Goal: Transaction & Acquisition: Purchase product/service

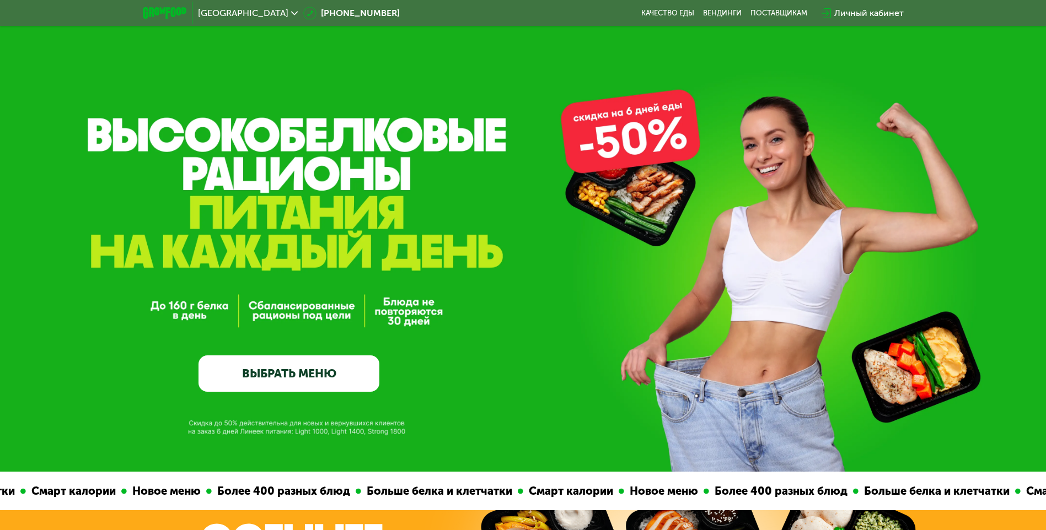
click at [276, 375] on link "ВЫБРАТЬ МЕНЮ" at bounding box center [288, 374] width 181 height 36
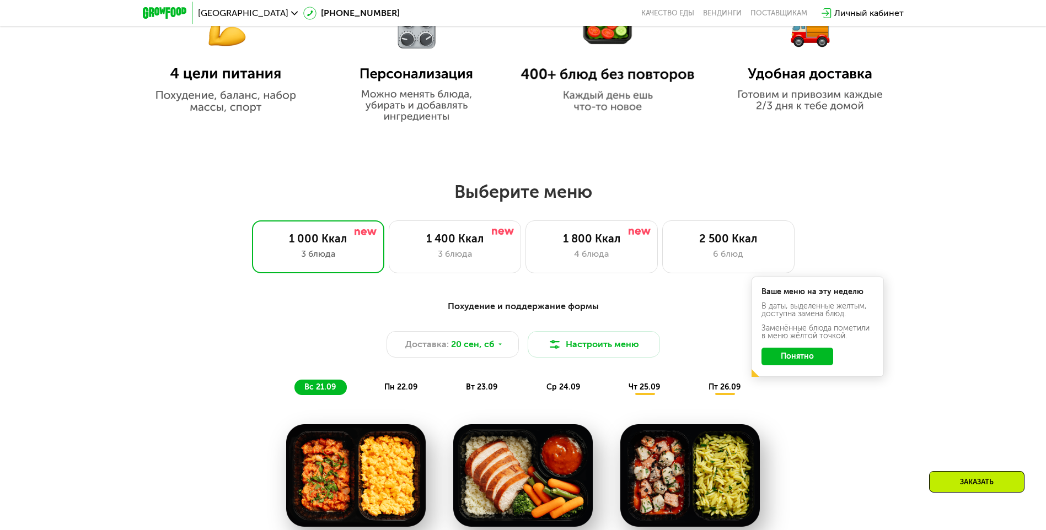
scroll to position [910, 0]
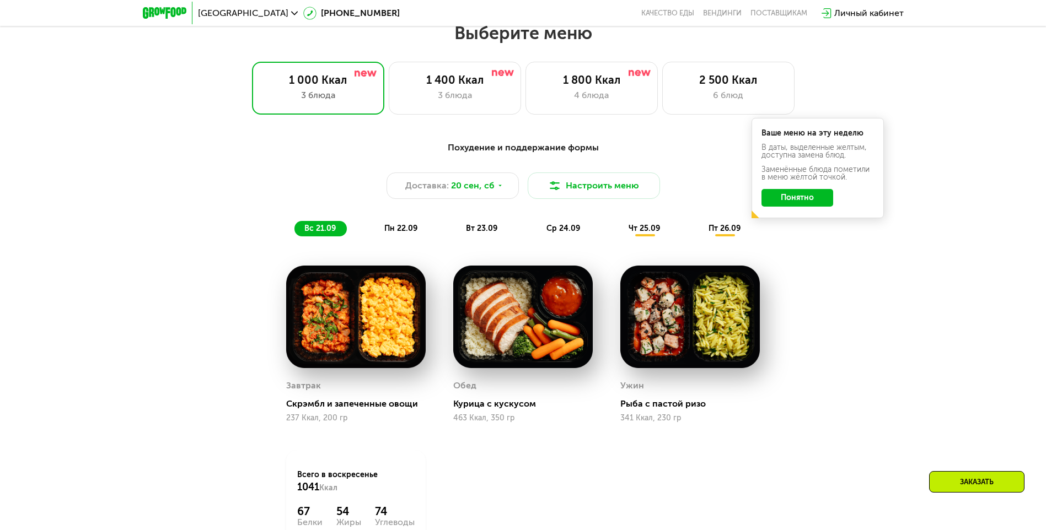
click at [820, 203] on button "Понятно" at bounding box center [797, 198] width 72 height 18
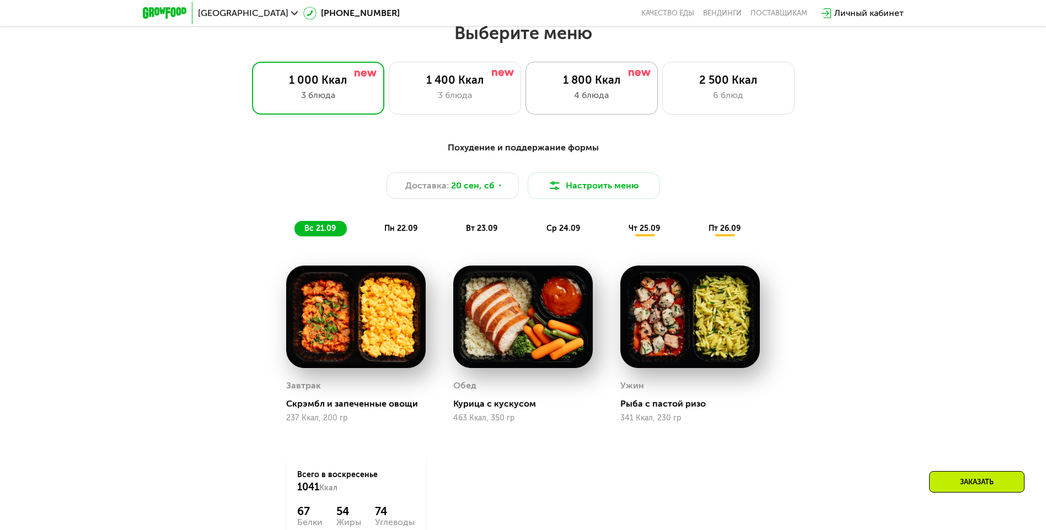
click at [570, 97] on div "4 блюда" at bounding box center [591, 95] width 109 height 13
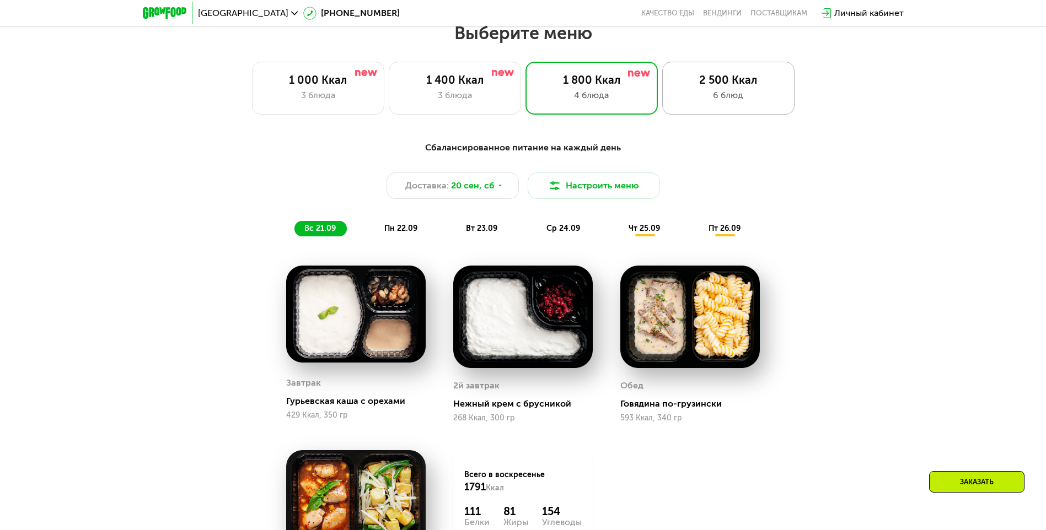
click at [734, 102] on div "6 блюд" at bounding box center [728, 95] width 109 height 13
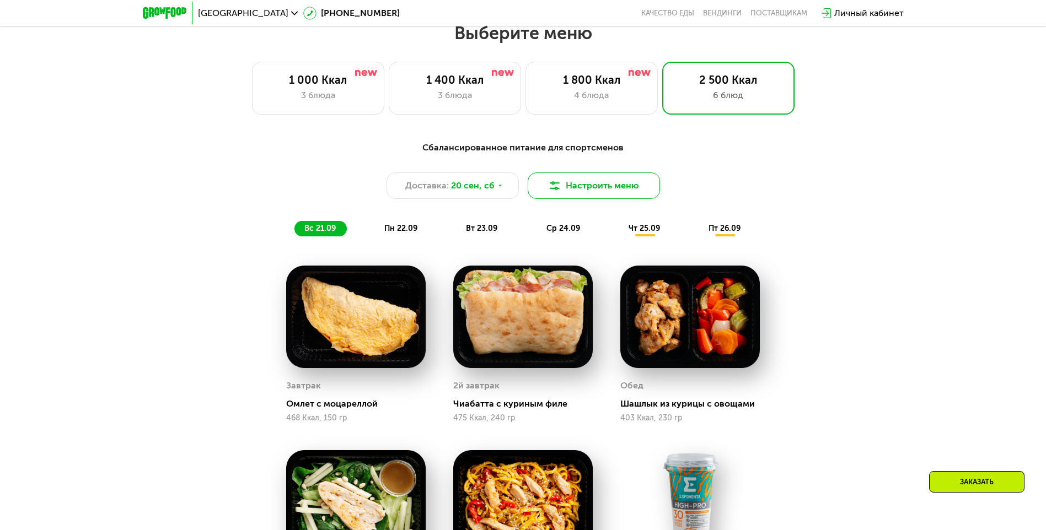
click at [627, 193] on button "Настроить меню" at bounding box center [594, 186] width 132 height 26
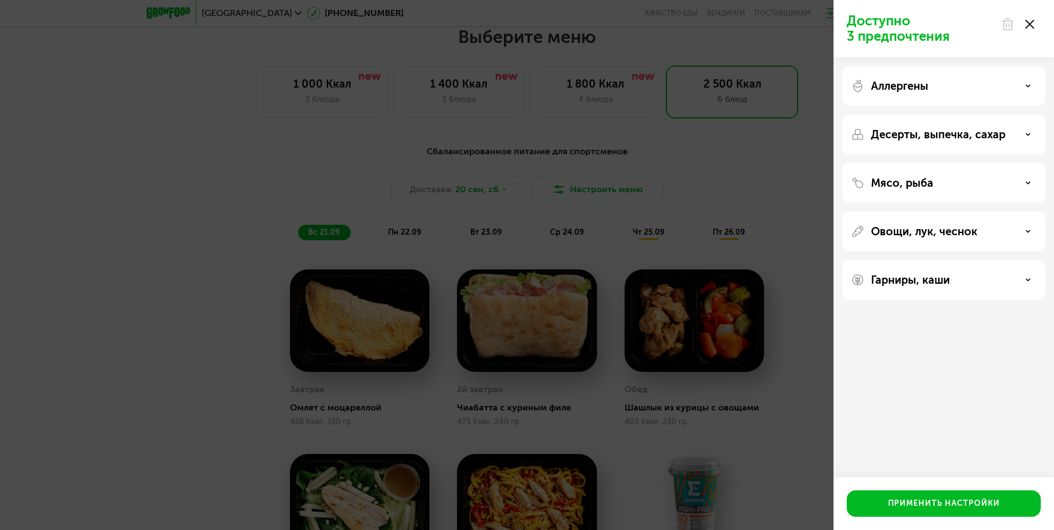
click at [685, 128] on div "Доступно 3 предпочтения Аллергены Десерты, выпечка, сахар Мясо, рыба Овощи, лук…" at bounding box center [527, 265] width 1054 height 530
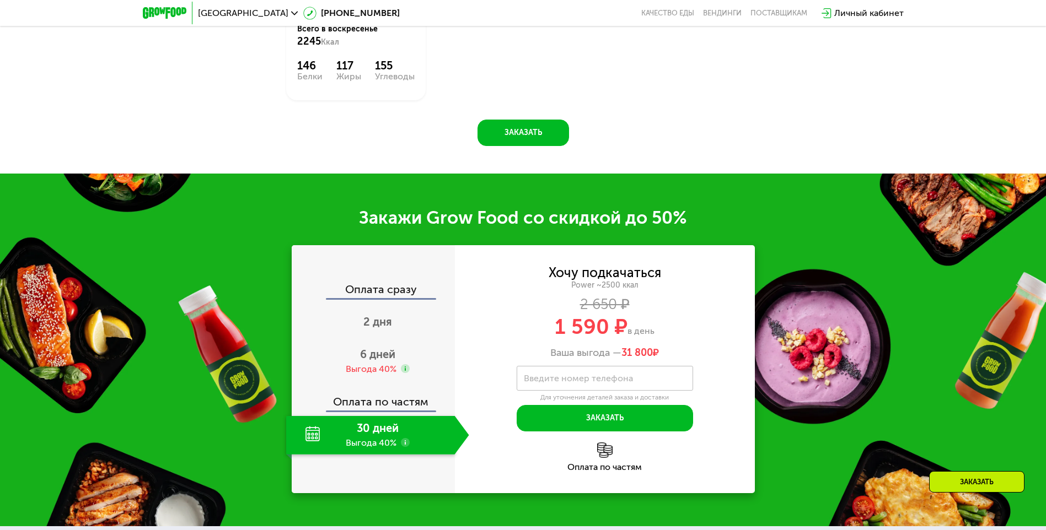
scroll to position [1572, 0]
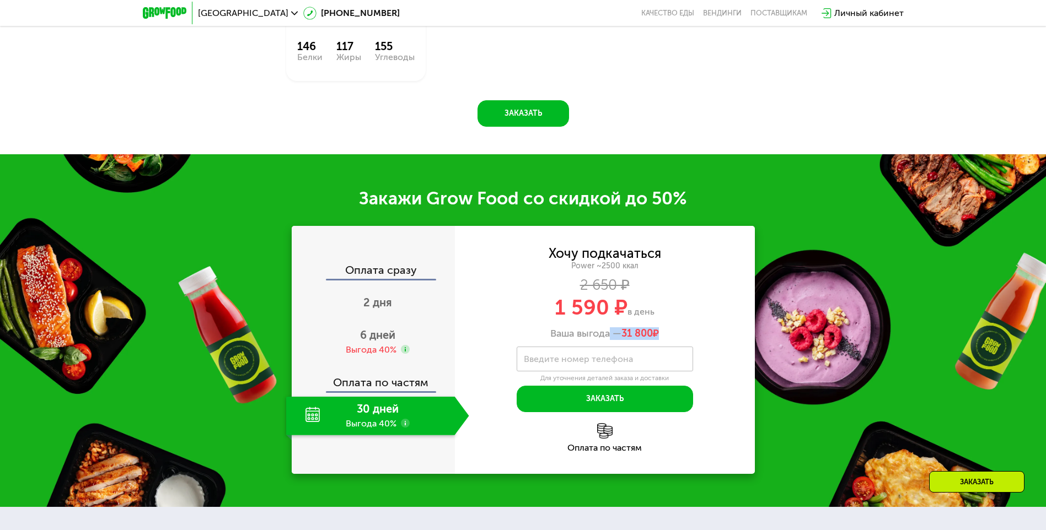
drag, startPoint x: 624, startPoint y: 334, endPoint x: 606, endPoint y: 334, distance: 17.6
click at [606, 334] on div "Ваша выгода — 31 800 ₽" at bounding box center [605, 334] width 300 height 12
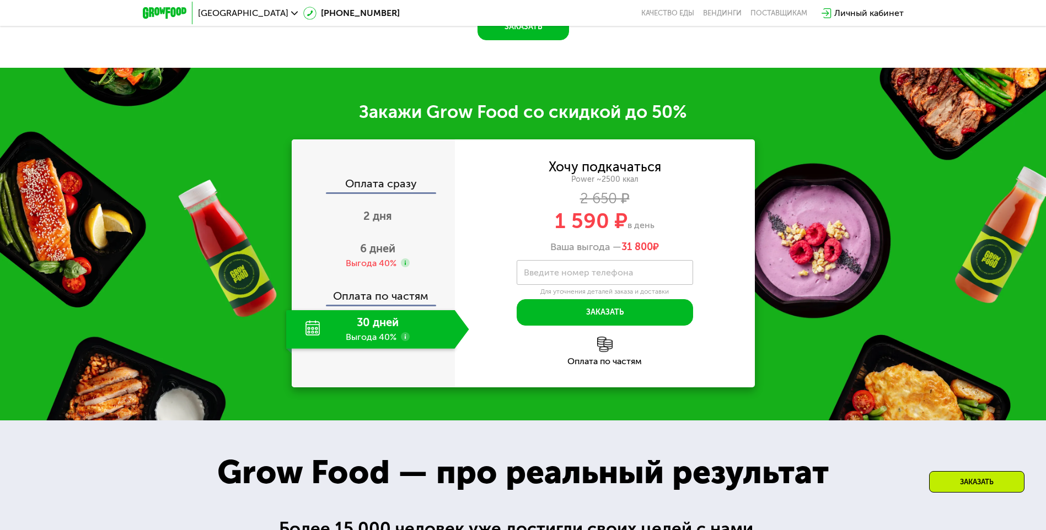
scroll to position [1737, 0]
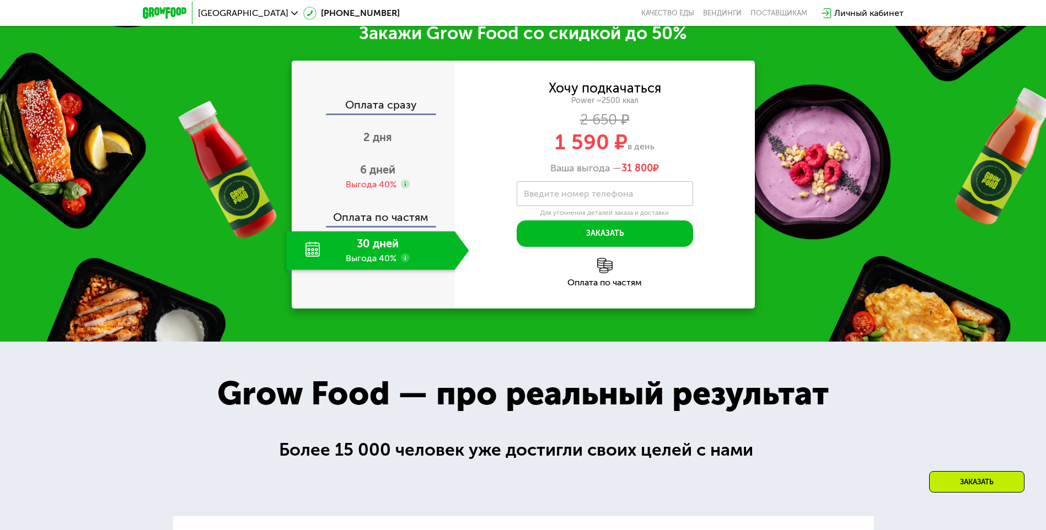
click at [573, 192] on label "Введите номер телефона" at bounding box center [578, 194] width 109 height 6
click at [573, 192] on input "Введите номер телефона" at bounding box center [605, 193] width 176 height 25
click at [605, 273] on img at bounding box center [604, 265] width 15 height 15
click at [622, 206] on input "Введите номер телефона" at bounding box center [605, 193] width 176 height 25
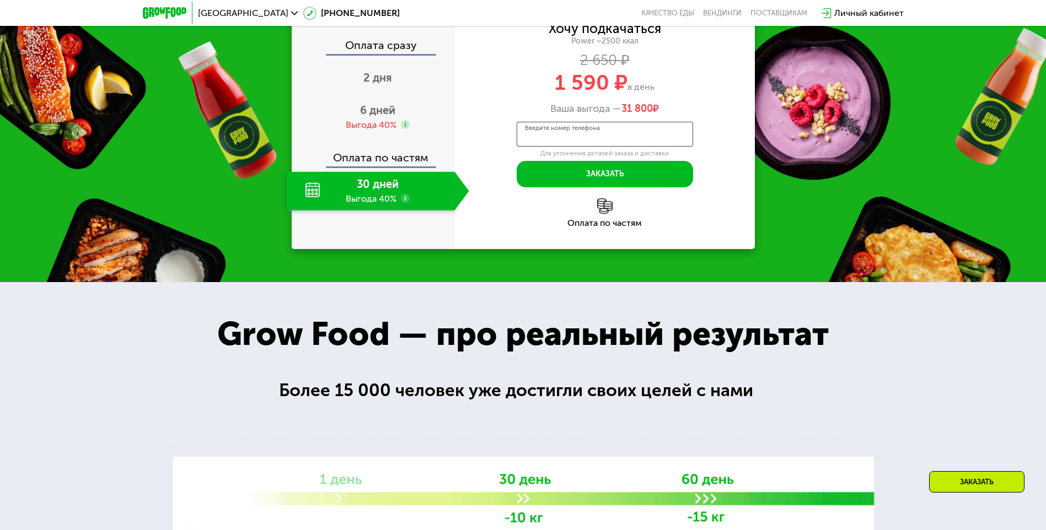
scroll to position [1958, 0]
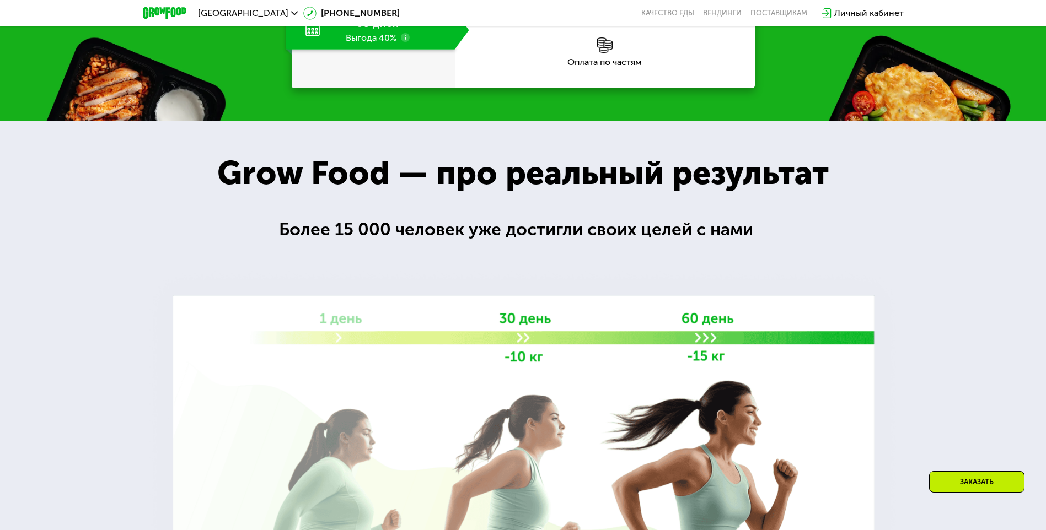
click at [526, 225] on div "Более 15 000 человек уже достигли своих целей с нами" at bounding box center [523, 229] width 488 height 27
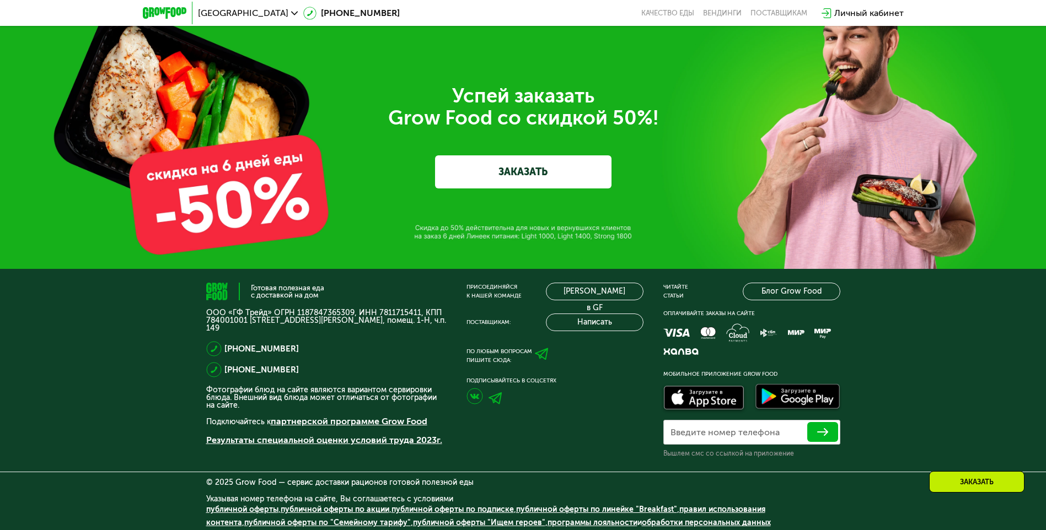
scroll to position [3942, 0]
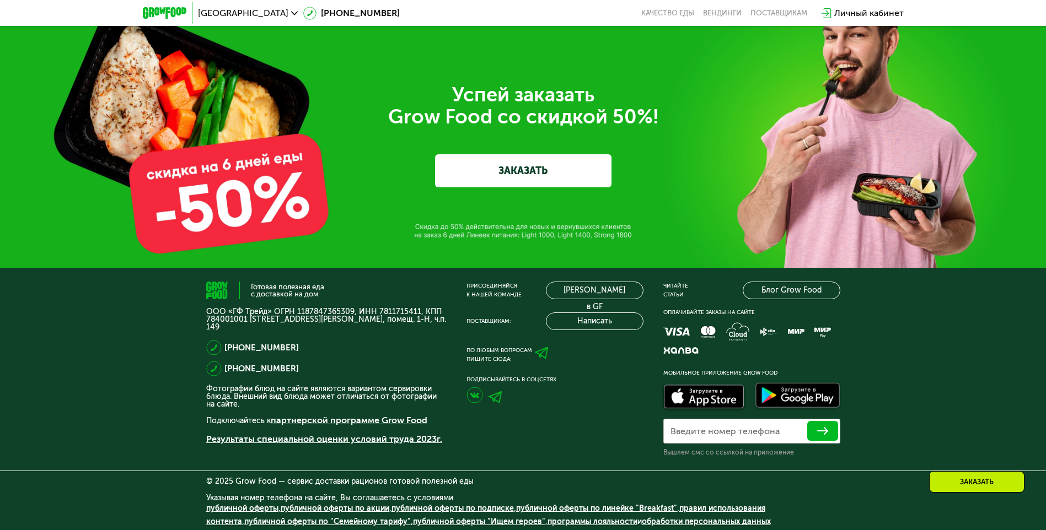
click at [512, 172] on link "ЗАКАЗАТЬ" at bounding box center [523, 170] width 176 height 33
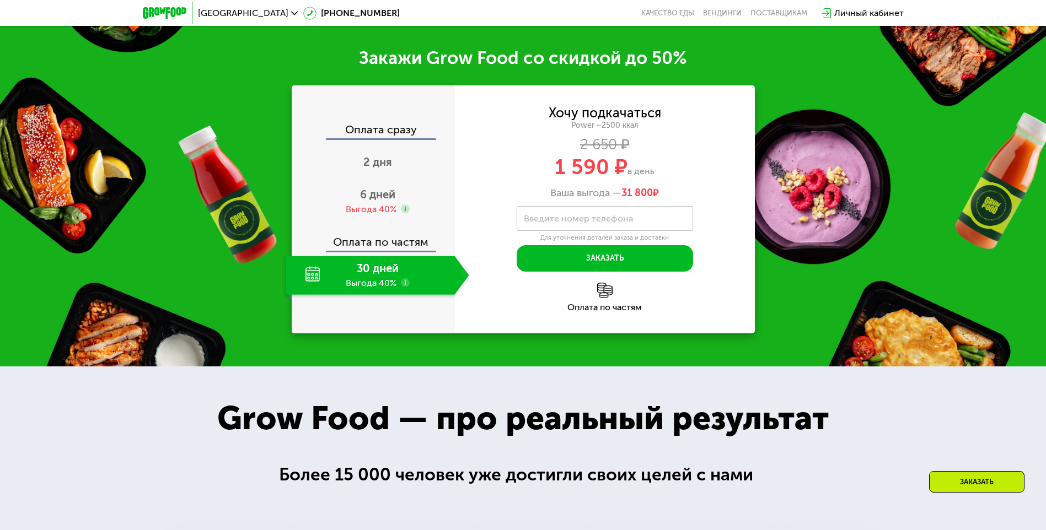
scroll to position [1704, 0]
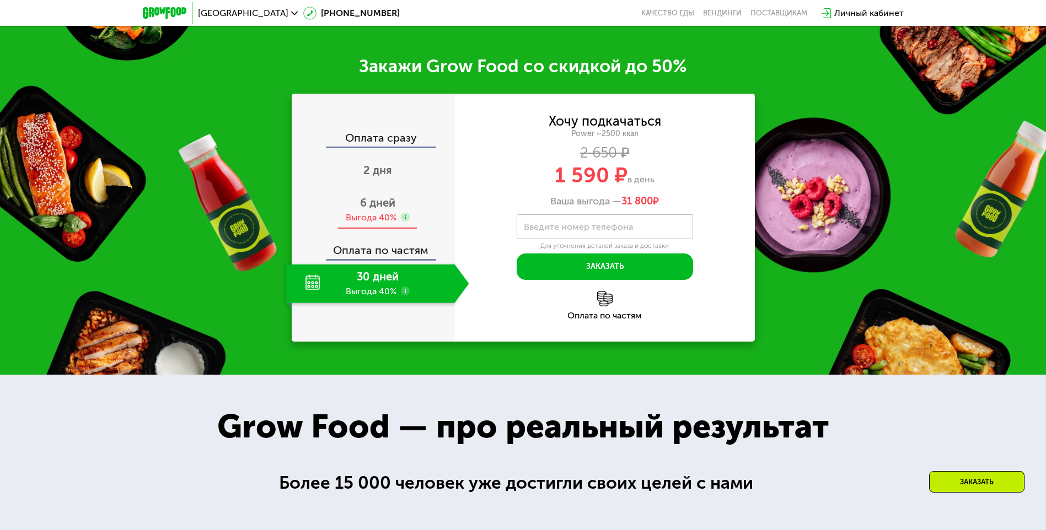
click at [379, 209] on span "6 дней" at bounding box center [377, 202] width 35 height 13
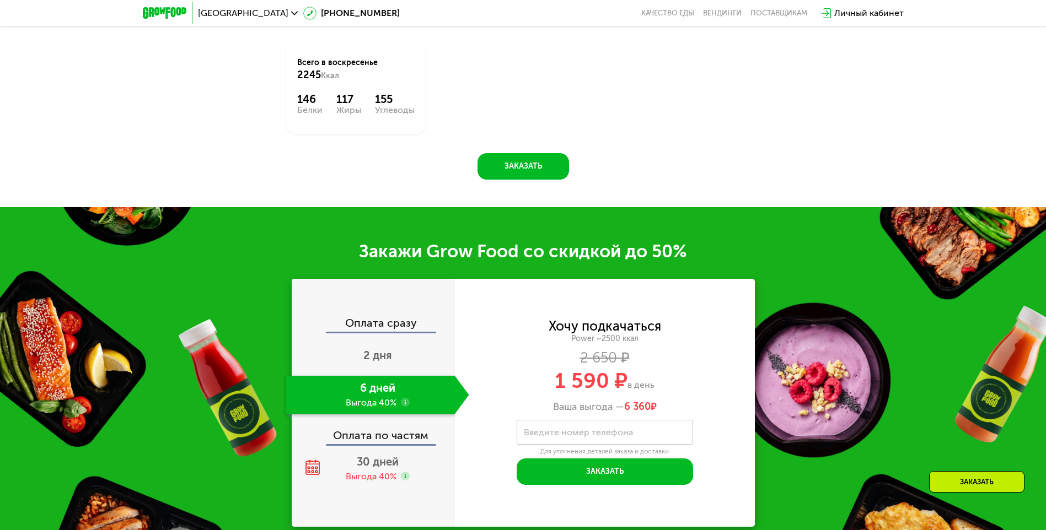
scroll to position [1539, 0]
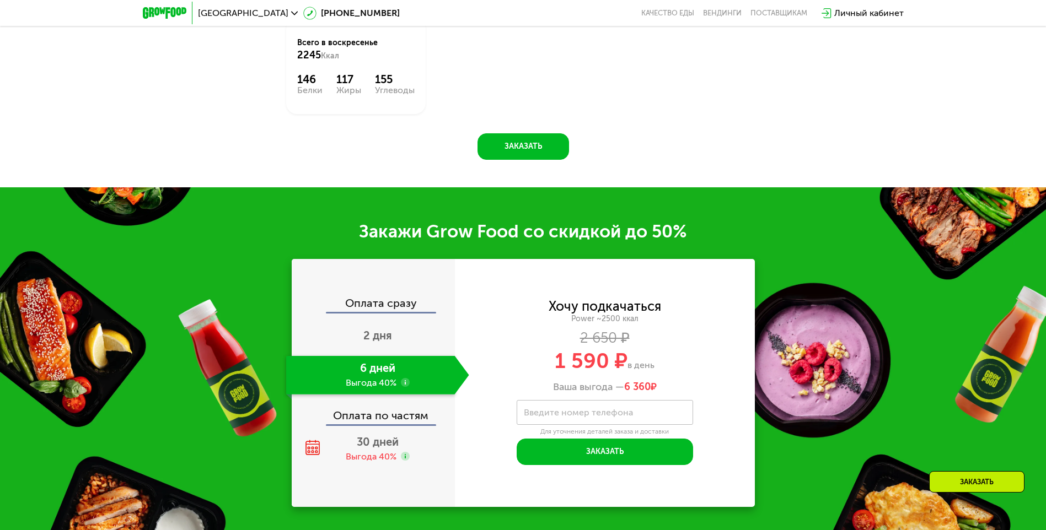
click at [620, 313] on div "Хочу подкачаться" at bounding box center [605, 306] width 112 height 12
click at [377, 306] on div "Оплата сразу" at bounding box center [374, 305] width 162 height 14
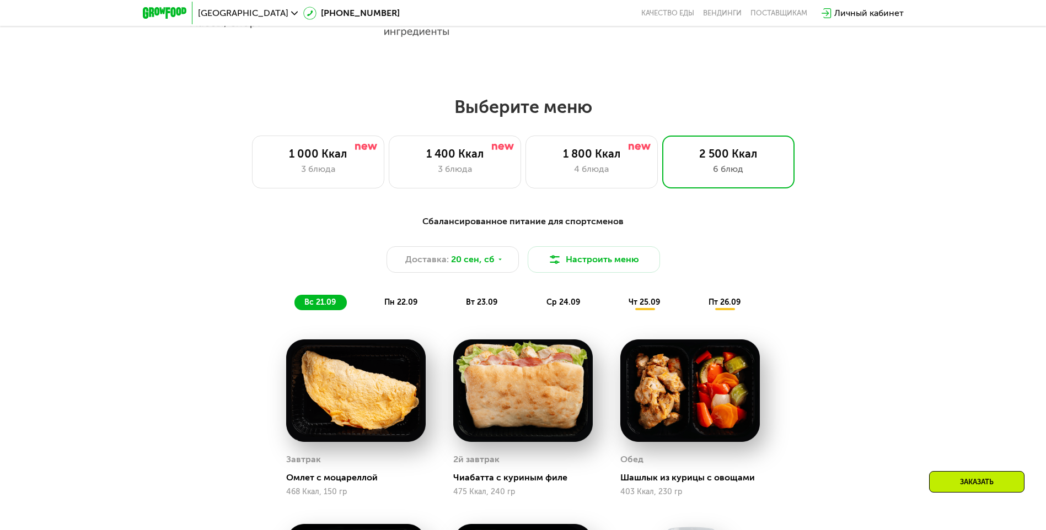
scroll to position [822, 0]
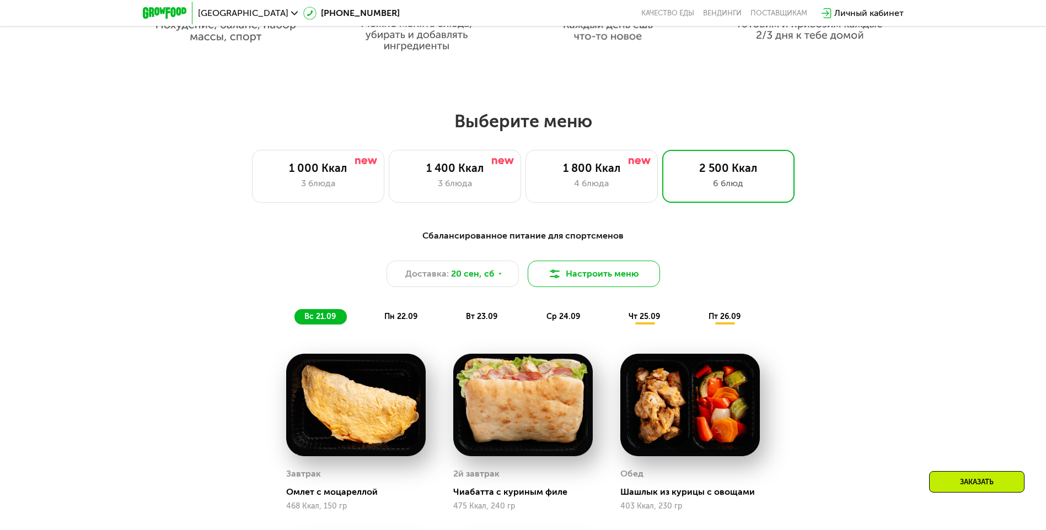
click at [617, 287] on button "Настроить меню" at bounding box center [594, 274] width 132 height 26
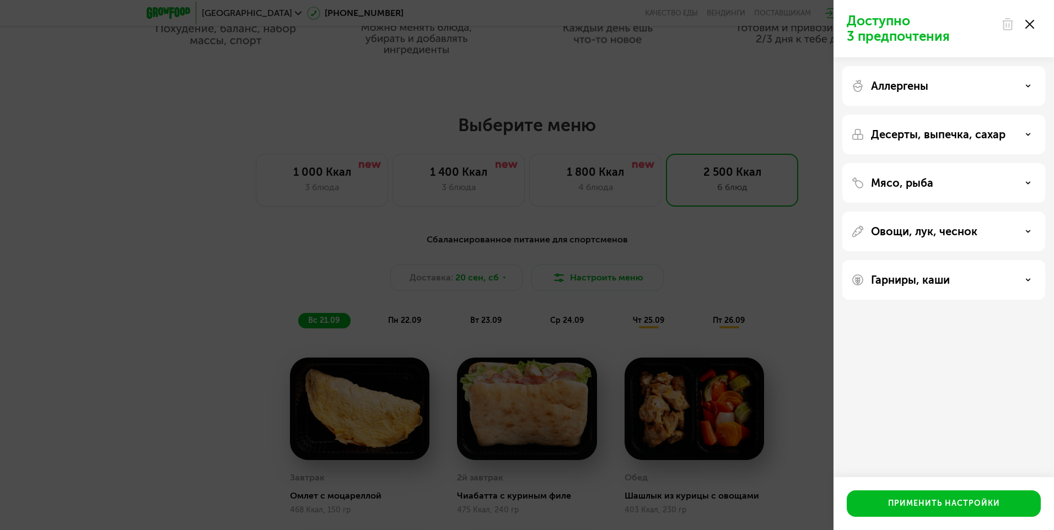
click at [802, 260] on div "Доступно 3 предпочтения Аллергены Десерты, выпечка, сахар Мясо, рыба Овощи, лук…" at bounding box center [527, 265] width 1054 height 530
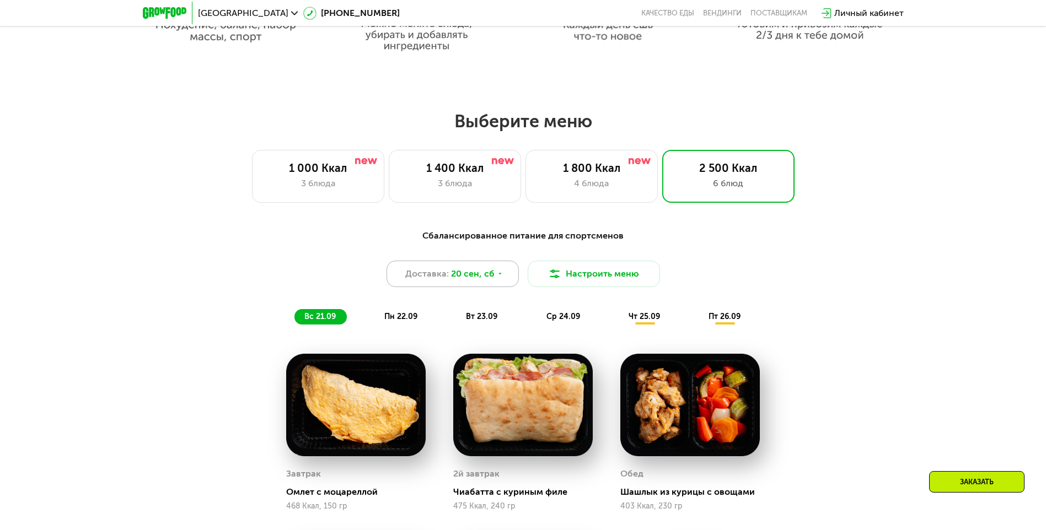
click at [503, 281] on div "Доставка: [DATE]" at bounding box center [452, 274] width 132 height 26
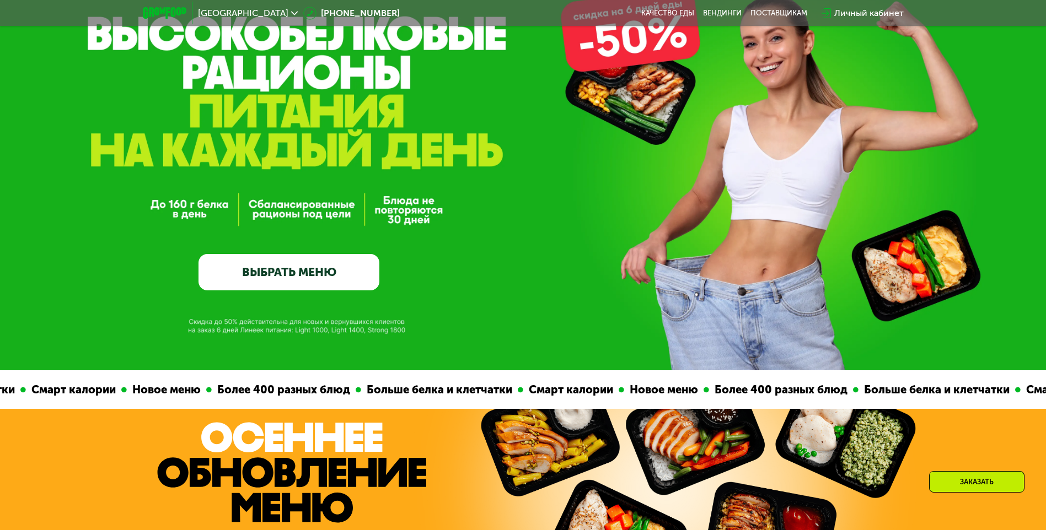
scroll to position [0, 0]
